Goal: Task Accomplishment & Management: Manage account settings

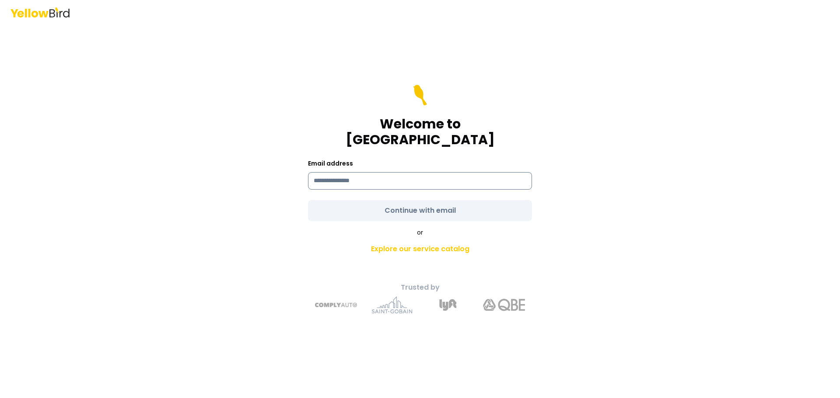
click at [391, 172] on input at bounding box center [420, 180] width 224 height 17
type input "**********"
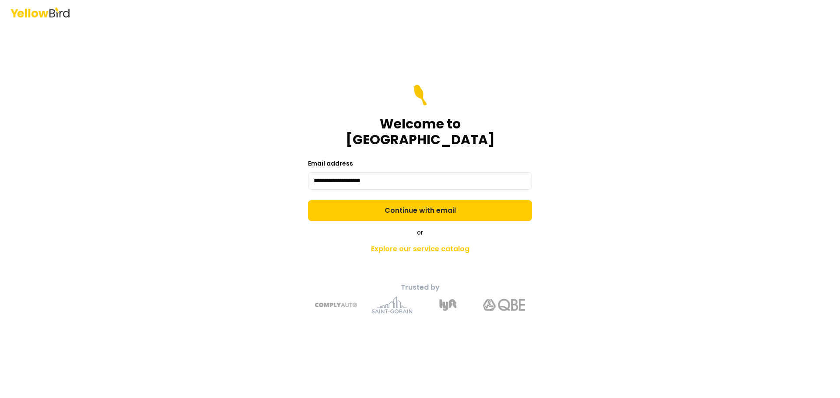
click at [409, 200] on form "**********" at bounding box center [420, 153] width 224 height 136
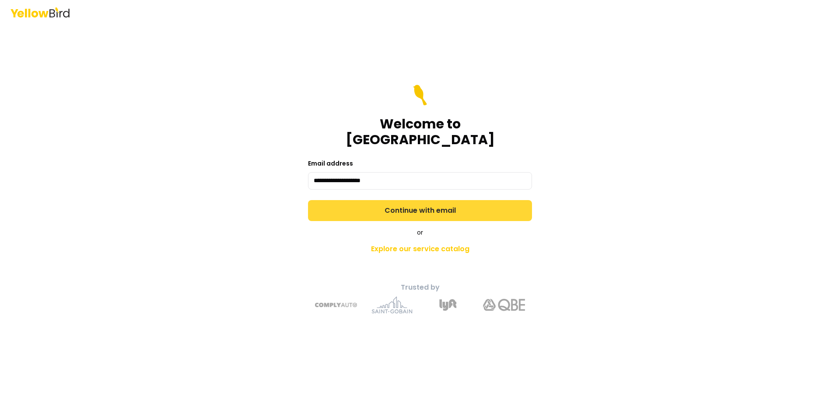
click at [411, 202] on button "Continue with email" at bounding box center [420, 210] width 224 height 21
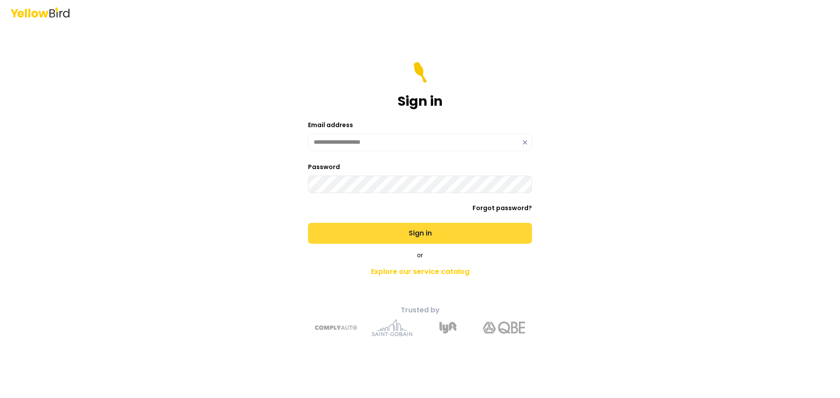
click at [410, 232] on button "Sign in" at bounding box center [420, 233] width 224 height 21
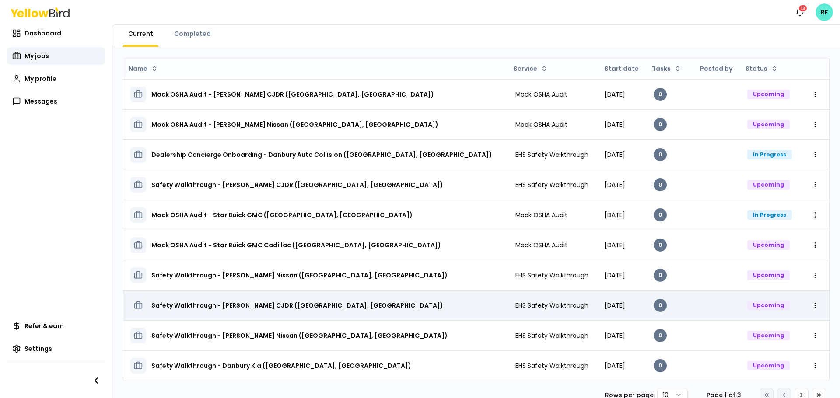
scroll to position [40, 0]
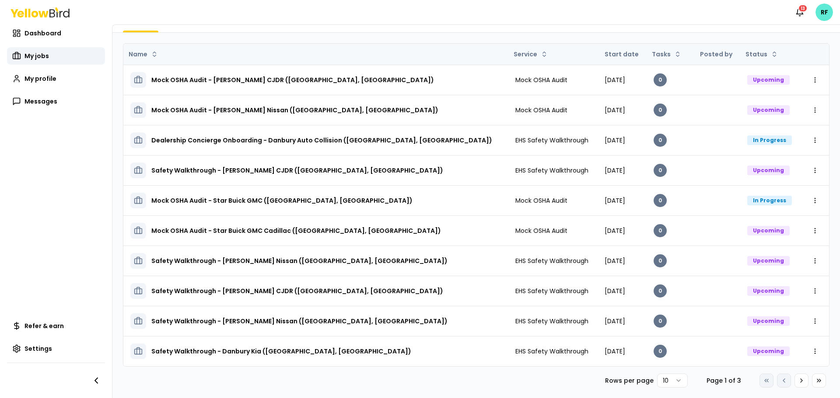
click at [597, 57] on th "Start date" at bounding box center [621, 54] width 49 height 21
click at [667, 383] on html "Notifications 13 RF Dashboard My jobs My profile Messages Refer & earn Settings…" at bounding box center [420, 199] width 840 height 398
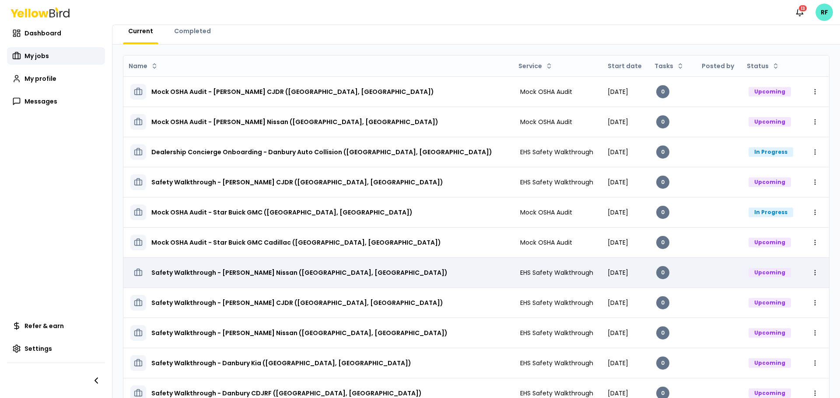
scroll to position [44, 0]
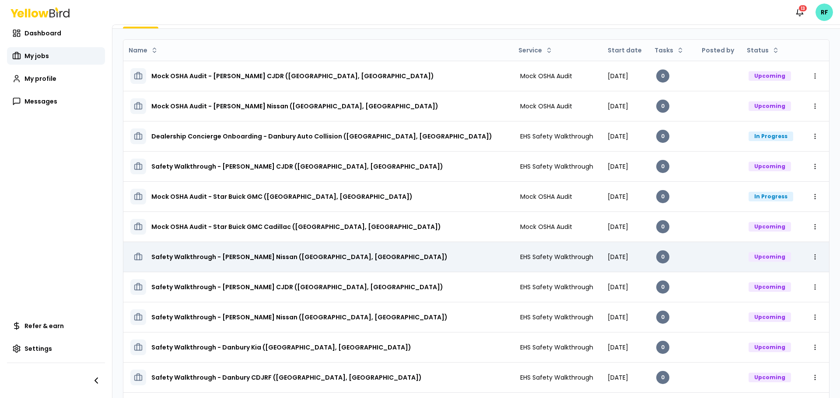
click at [297, 258] on h3 "Safety Walkthrough - [PERSON_NAME] Nissan ([GEOGRAPHIC_DATA], [GEOGRAPHIC_DATA])" at bounding box center [299, 257] width 296 height 16
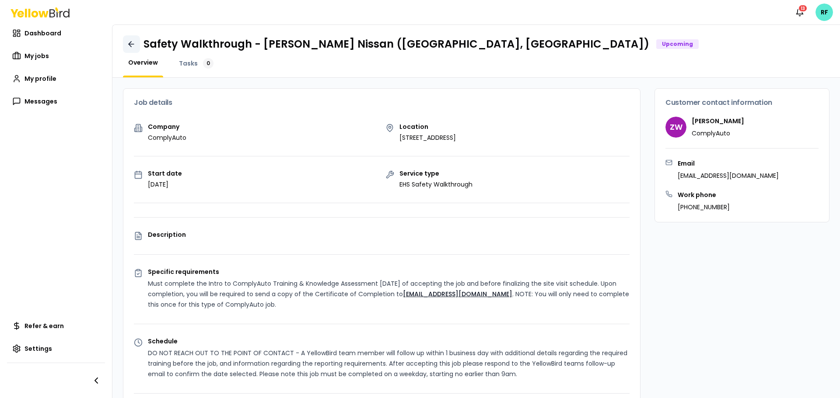
click at [130, 43] on icon at bounding box center [130, 44] width 3 height 5
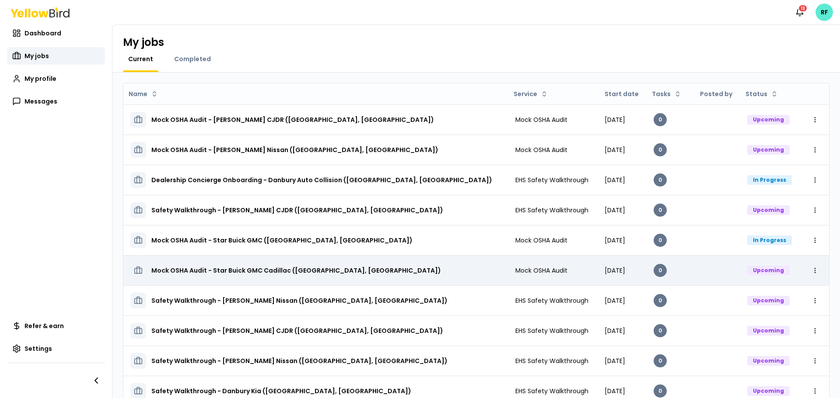
scroll to position [40, 0]
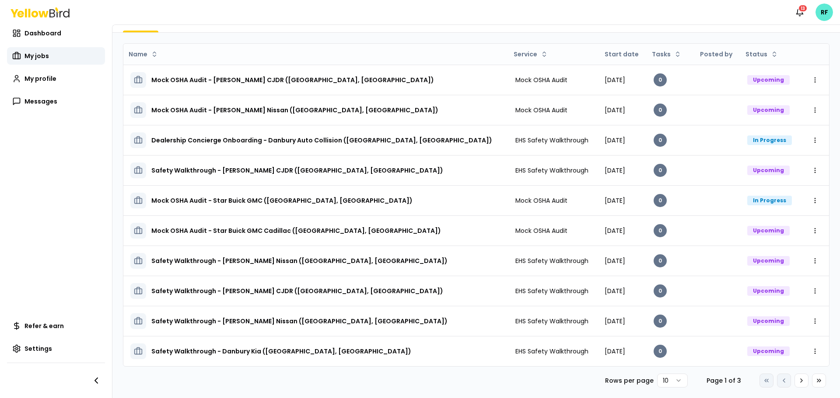
click at [668, 379] on html "Notifications 13 RF Dashboard My jobs My profile Messages Refer & earn Settings…" at bounding box center [420, 199] width 840 height 398
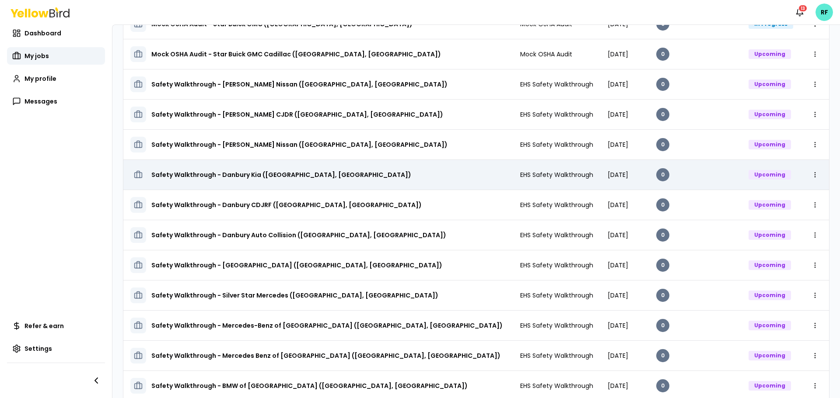
scroll to position [173, 0]
